Goal: Transaction & Acquisition: Subscribe to service/newsletter

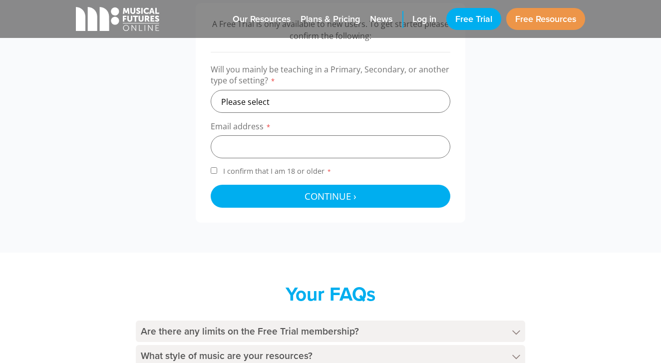
scroll to position [359, 0]
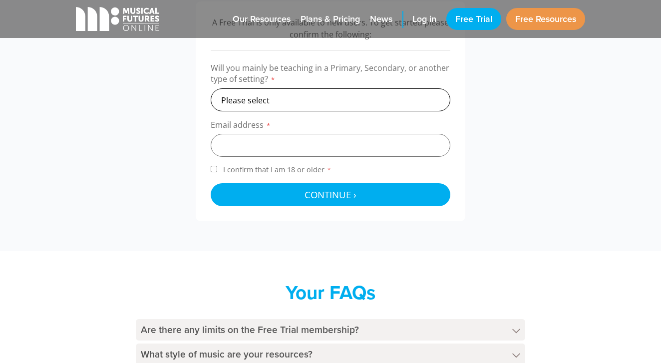
select select "secondary"
click at [288, 145] on input "email" at bounding box center [330, 145] width 239 height 23
type input "Peter.mcaleer@wahahaschools.org"
click at [210, 169] on div "A Free Trial is only available to new users. To get started please confirm the …" at bounding box center [330, 111] width 269 height 220
click at [214, 170] on input "I confirm that I am 18 or older *" at bounding box center [214, 169] width 6 height 6
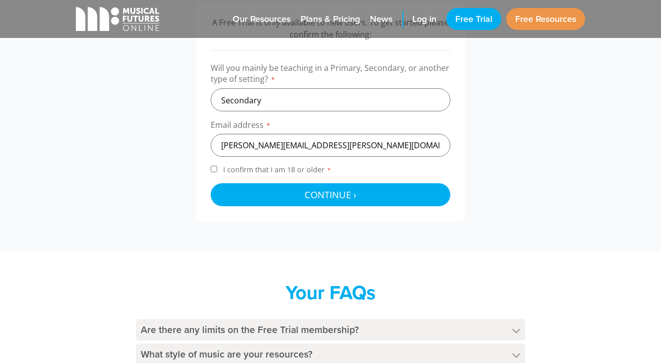
checkbox input "true"
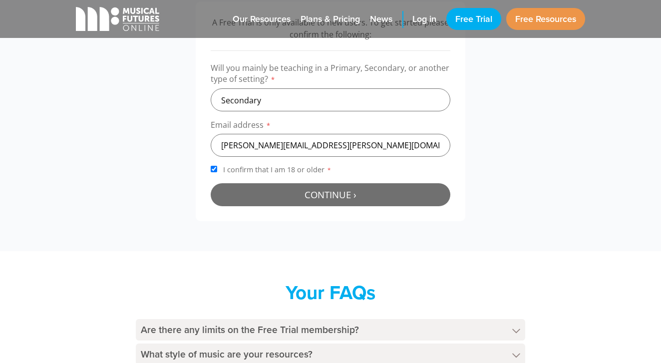
click at [281, 193] on button "Continue › Checking your details..." at bounding box center [330, 194] width 239 height 23
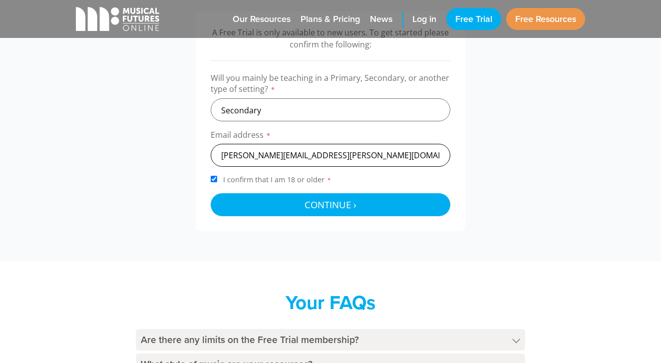
scroll to position [351, 0]
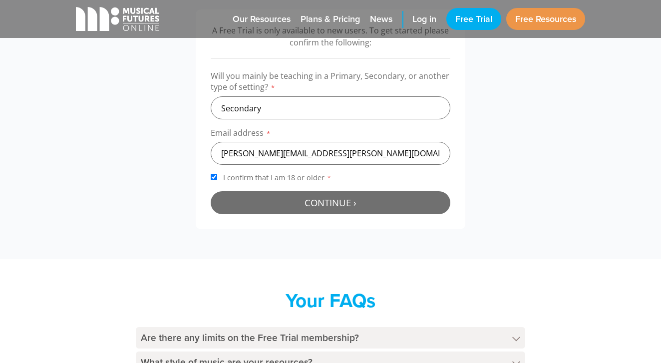
click at [335, 206] on span "Continue ›" at bounding box center [330, 202] width 52 height 12
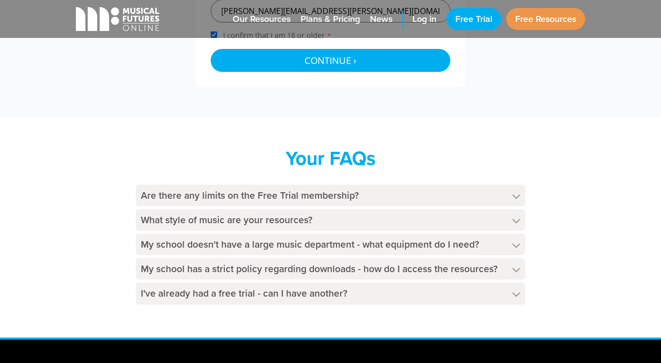
scroll to position [521, 0]
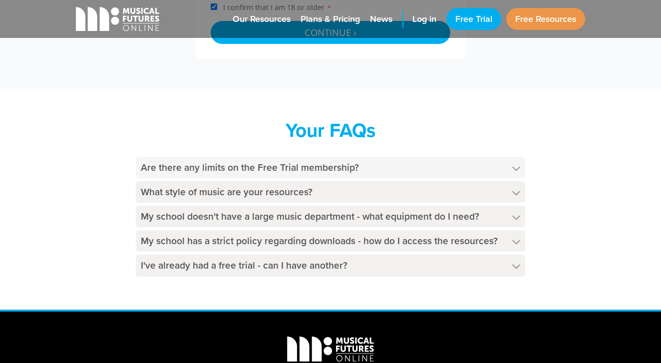
click at [517, 166] on icon at bounding box center [516, 168] width 8 height 5
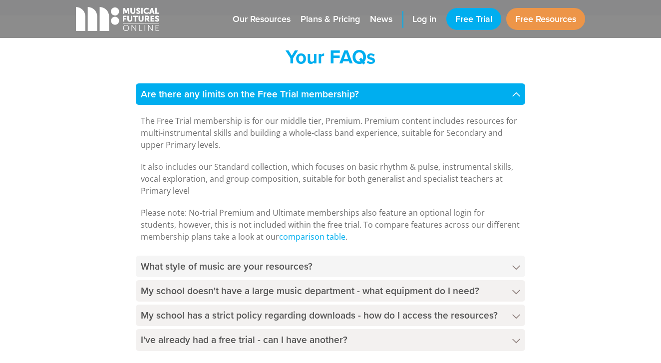
scroll to position [655, 0]
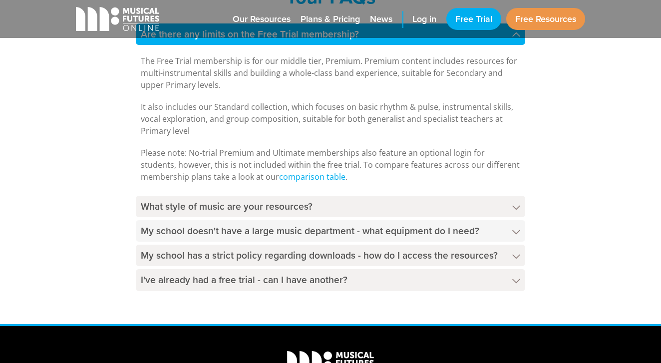
click at [516, 233] on h4 "My school doesn't have a large music department - what equipment do I need?" at bounding box center [330, 230] width 389 height 21
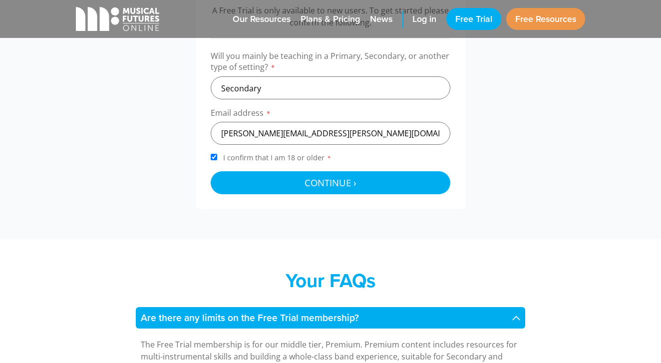
scroll to position [358, 0]
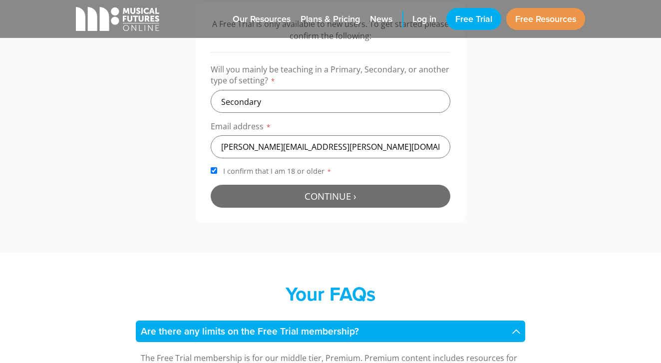
click at [366, 194] on button "Continue › Checking your details..." at bounding box center [330, 196] width 239 height 23
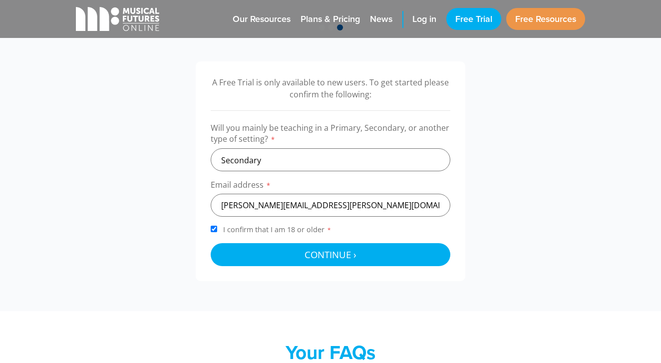
scroll to position [301, 0]
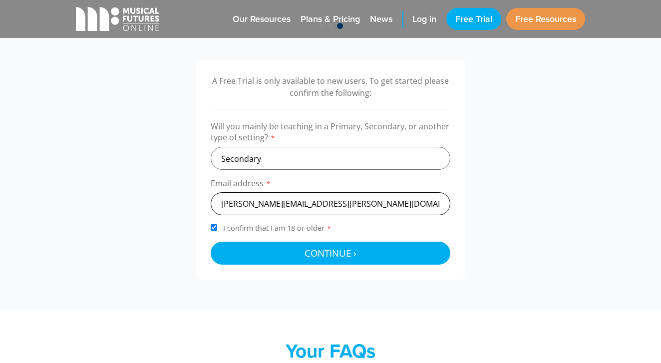
click at [376, 207] on input "Peter.mcaleer@wahahaschools.org" at bounding box center [330, 203] width 239 height 23
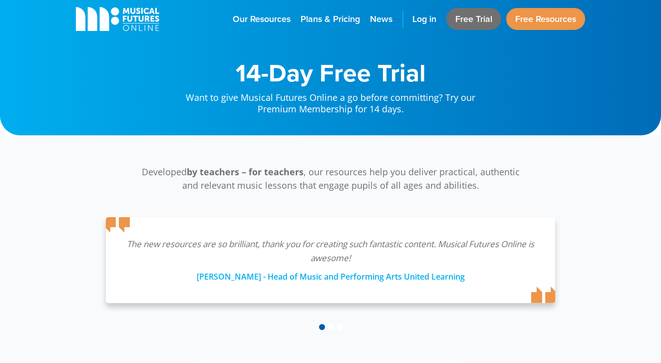
click at [482, 25] on link "Free Trial" at bounding box center [473, 19] width 55 height 22
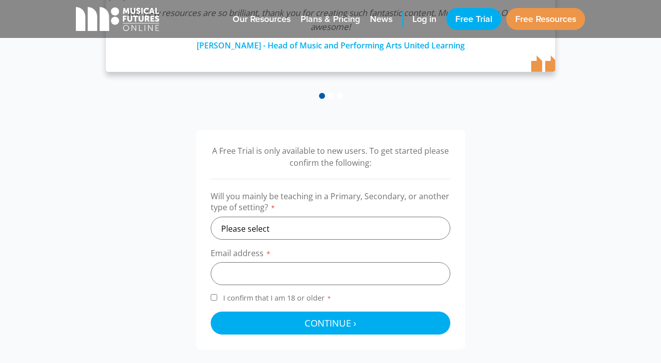
scroll to position [231, 0]
select select "secondary"
click at [287, 273] on input "email" at bounding box center [330, 272] width 239 height 23
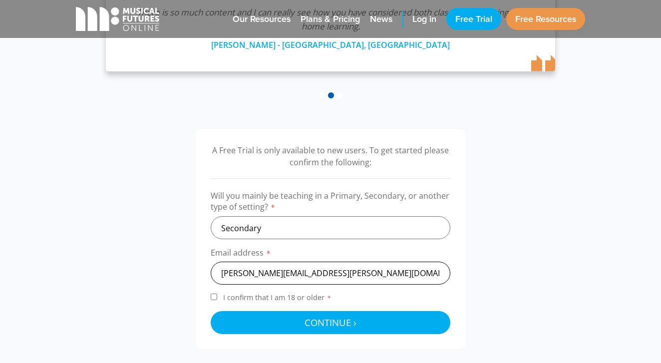
type input "[PERSON_NAME][EMAIL_ADDRESS][PERSON_NAME][DOMAIN_NAME]"
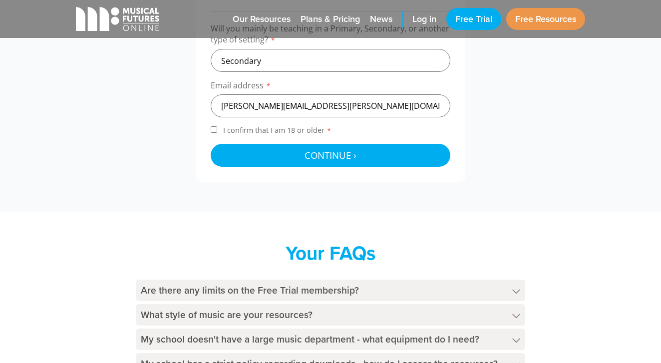
scroll to position [398, 0]
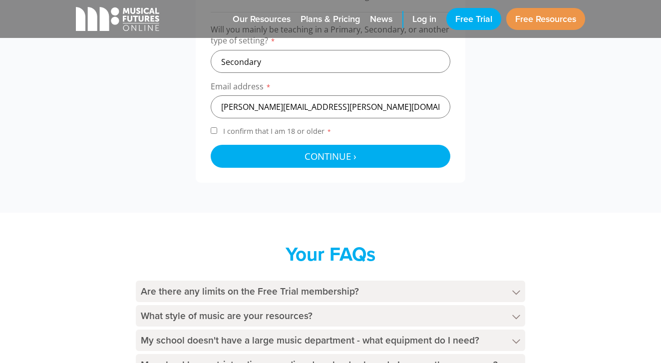
click at [216, 127] on label "I confirm that I am 18 or older *" at bounding box center [330, 132] width 239 height 13
click at [216, 127] on input "I confirm that I am 18 or older *" at bounding box center [214, 130] width 6 height 6
checkbox input "true"
click at [346, 97] on input "Peter.mcaleer@hotmail.com" at bounding box center [330, 106] width 239 height 23
click at [265, 104] on input "Peter.mcaleer@hotmail.com" at bounding box center [330, 106] width 239 height 23
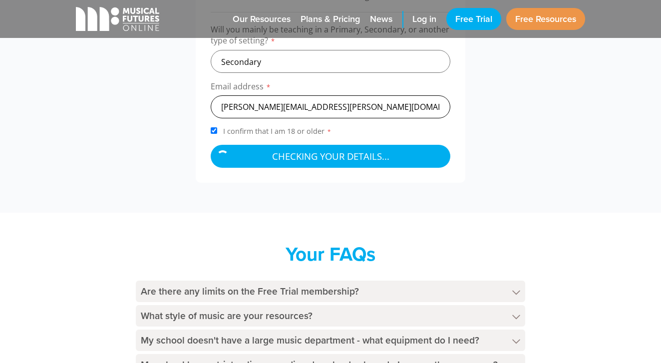
click at [246, 107] on input "Peter.mcaleer@hotmail.com" at bounding box center [330, 106] width 239 height 23
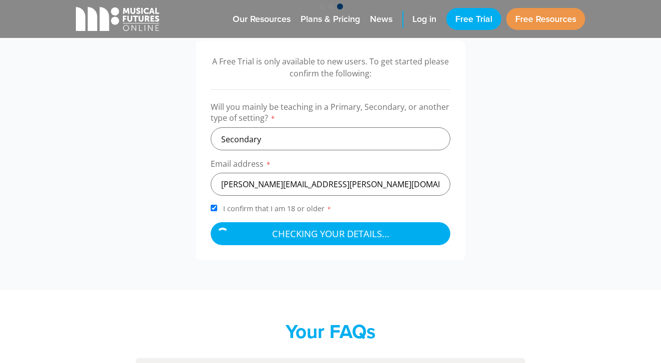
type input "Petermcaleer@hotmail.com"
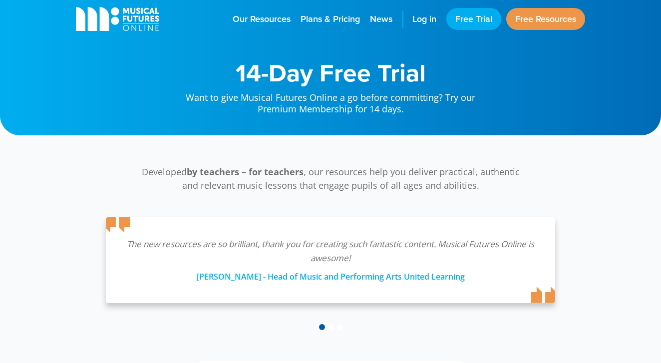
select select "secondary"
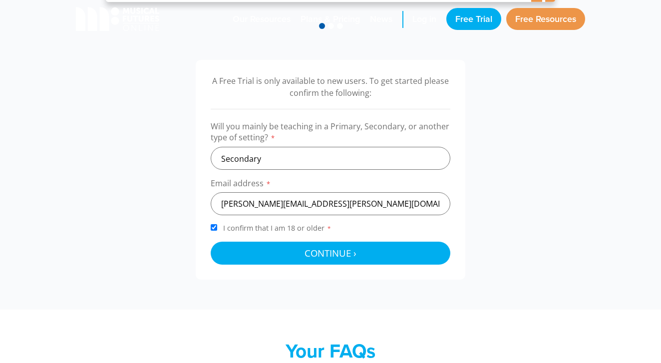
scroll to position [301, 0]
drag, startPoint x: 380, startPoint y: 198, endPoint x: 240, endPoint y: 204, distance: 139.8
click at [241, 204] on input "Peter.mcaleer@wahahaschools.org" at bounding box center [330, 203] width 239 height 23
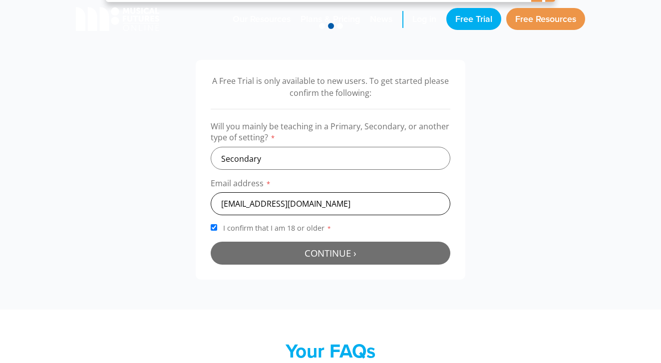
type input "[EMAIL_ADDRESS][DOMAIN_NAME]"
click at [334, 248] on span "Continue ›" at bounding box center [330, 252] width 52 height 12
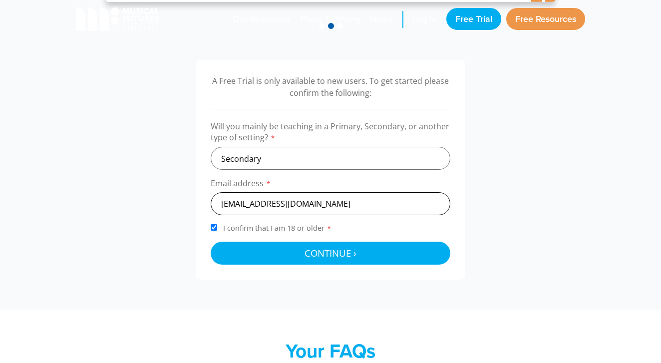
click at [369, 208] on input "Petermcaleer@hotmail.com" at bounding box center [330, 203] width 239 height 23
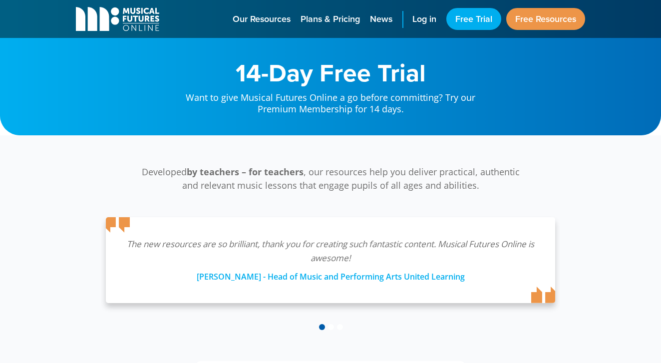
scroll to position [320, 0]
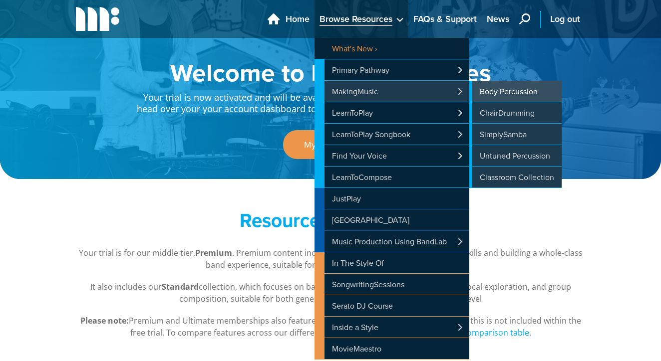
click at [502, 96] on link "Body Percussion" at bounding box center [515, 91] width 92 height 21
